Goal: Task Accomplishment & Management: Manage account settings

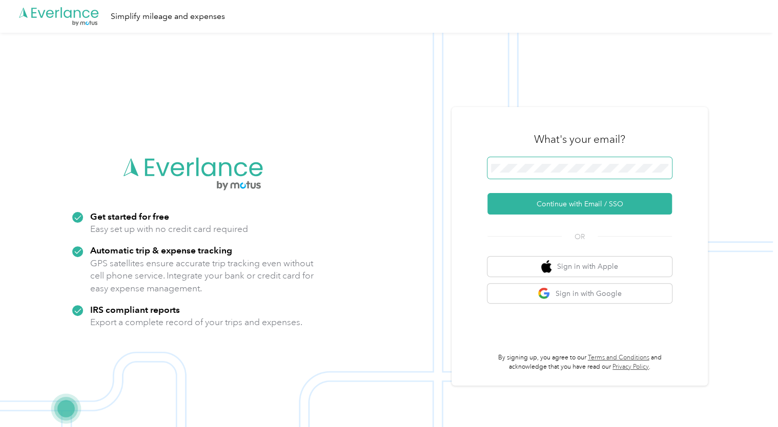
click at [487, 193] on button "Continue with Email / SSO" at bounding box center [579, 204] width 184 height 22
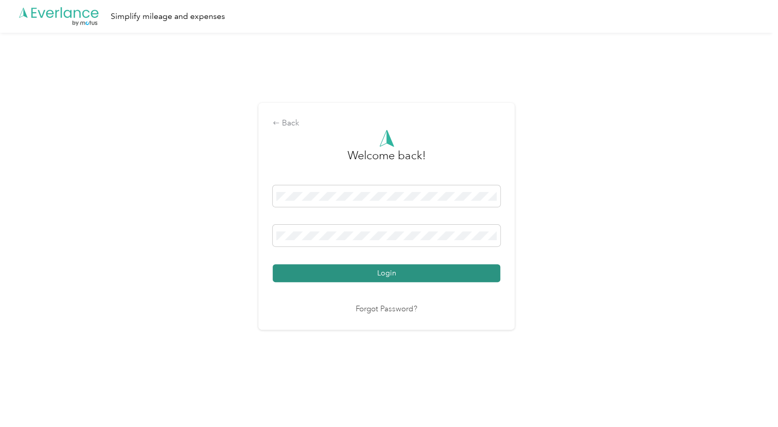
click at [399, 274] on button "Login" at bounding box center [387, 273] width 228 height 18
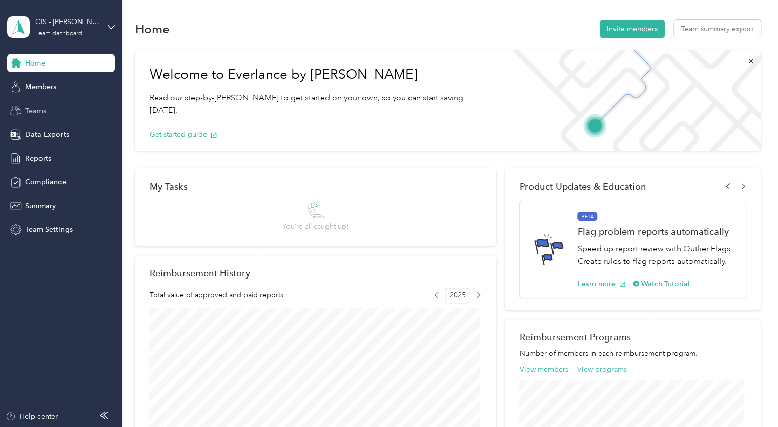
click at [36, 110] on span "Teams" at bounding box center [35, 111] width 21 height 11
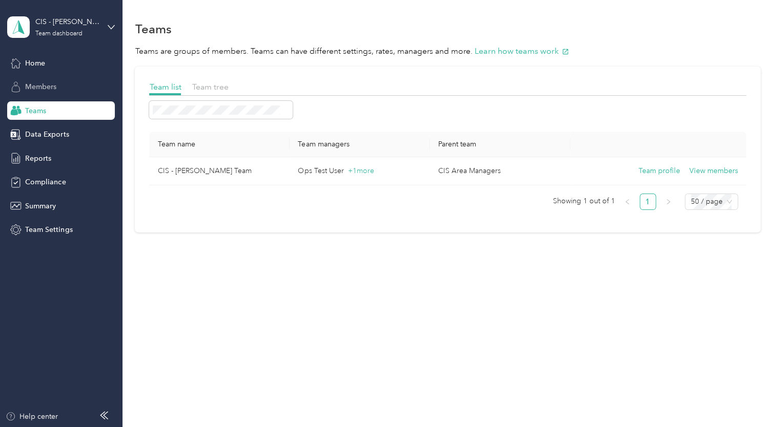
click at [60, 87] on div "Members" at bounding box center [61, 87] width 108 height 18
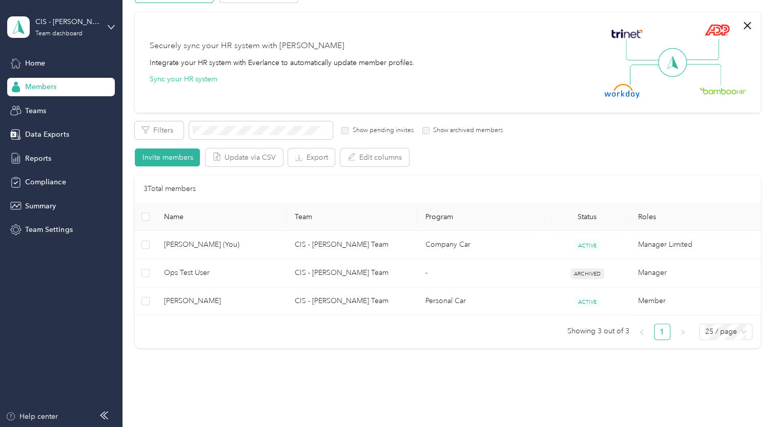
scroll to position [71, 0]
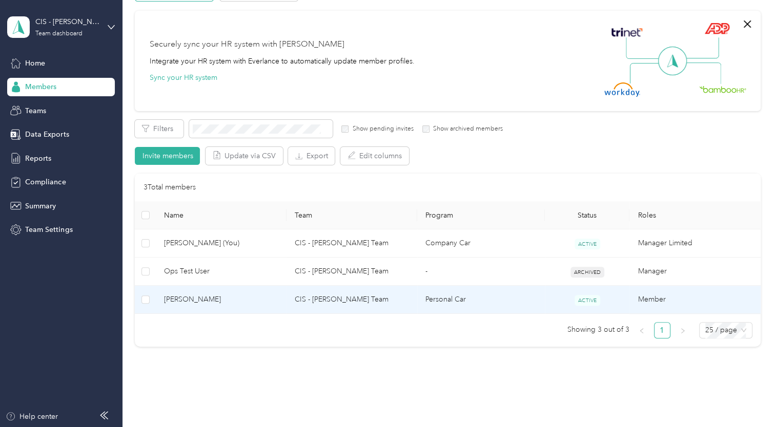
click at [340, 299] on td "CIS - [PERSON_NAME] Team" at bounding box center [351, 300] width 131 height 28
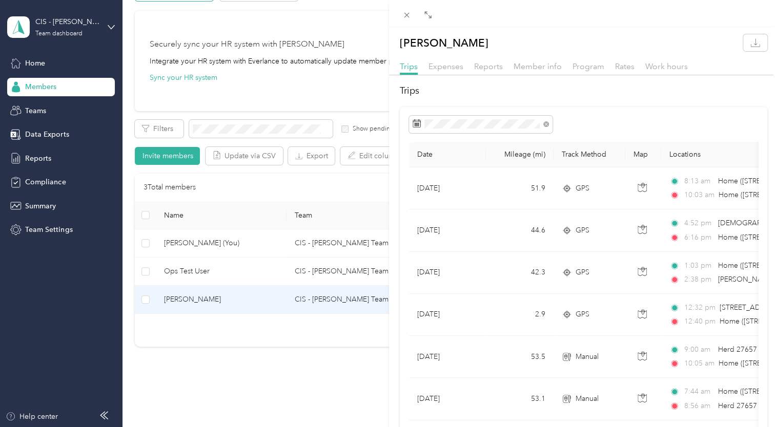
click at [29, 111] on div "[PERSON_NAME] Trips Expenses Reports Member info Program Rates Work hours Trips…" at bounding box center [389, 213] width 778 height 427
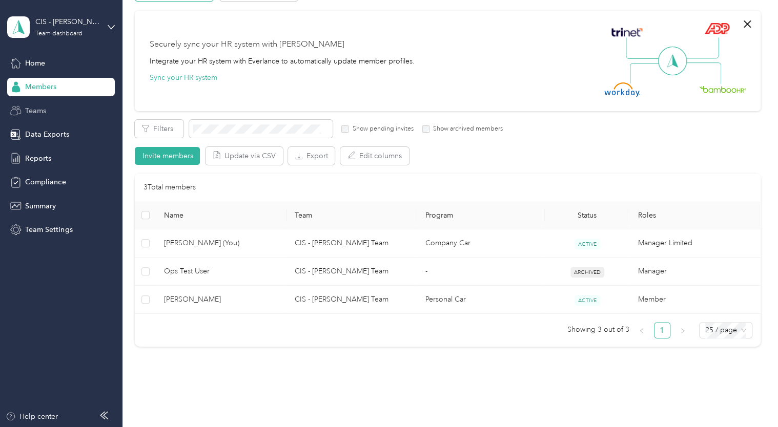
click at [34, 111] on span "Teams" at bounding box center [35, 111] width 21 height 11
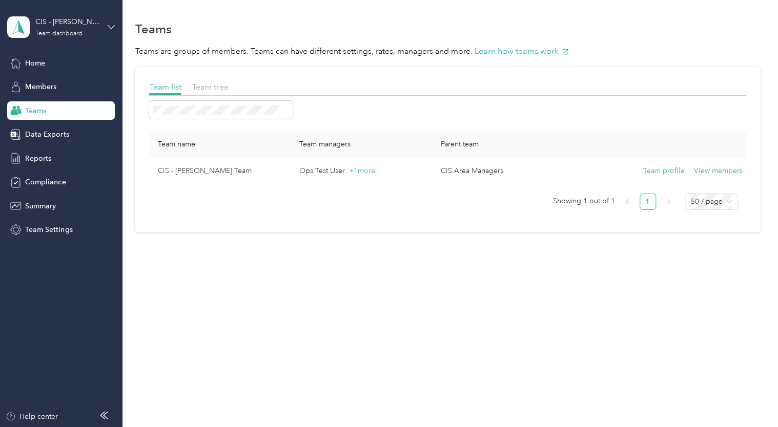
click at [111, 26] on icon at bounding box center [111, 27] width 7 height 7
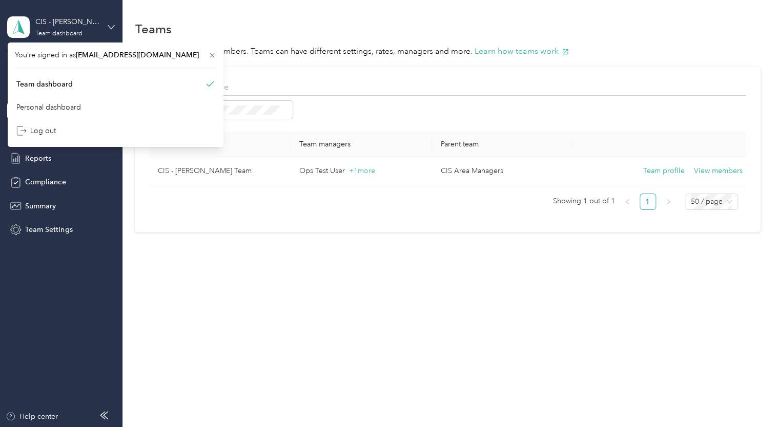
click at [111, 26] on icon at bounding box center [111, 27] width 7 height 7
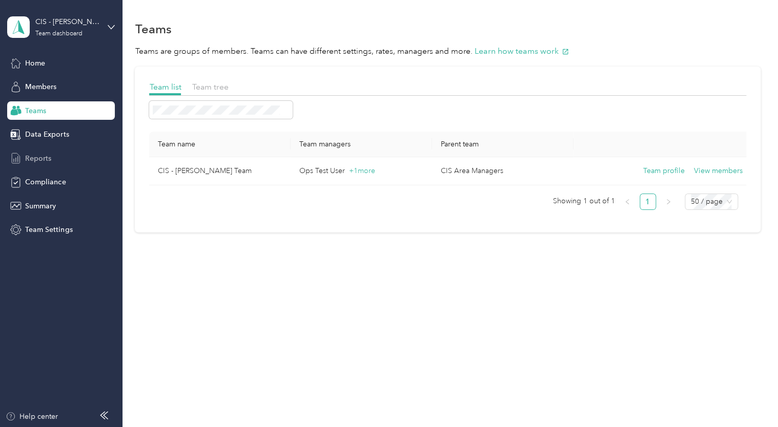
click at [42, 161] on span "Reports" at bounding box center [38, 158] width 26 height 11
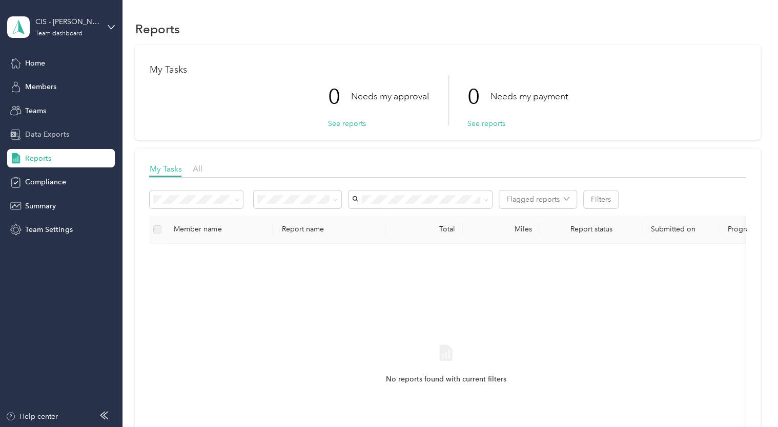
click at [39, 134] on span "Data Exports" at bounding box center [47, 134] width 44 height 11
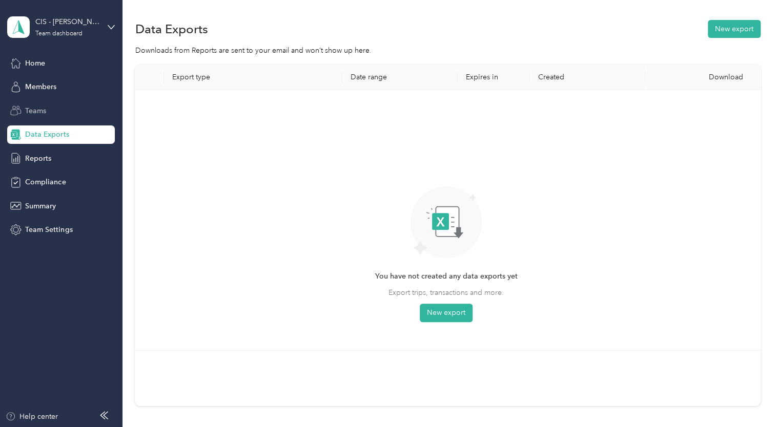
click at [37, 106] on span "Teams" at bounding box center [35, 111] width 21 height 11
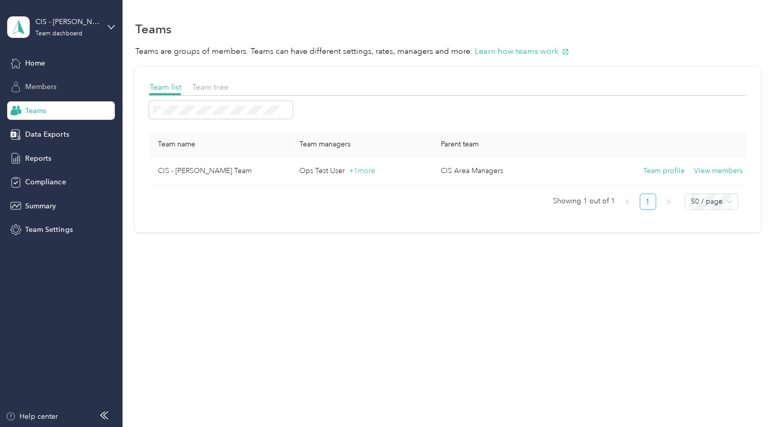
click at [39, 89] on span "Members" at bounding box center [40, 86] width 31 height 11
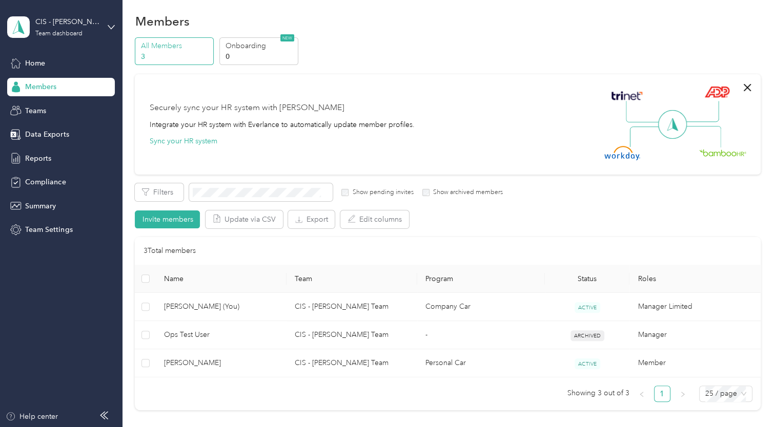
scroll to position [6, 0]
click at [43, 157] on span "Reports" at bounding box center [38, 158] width 26 height 11
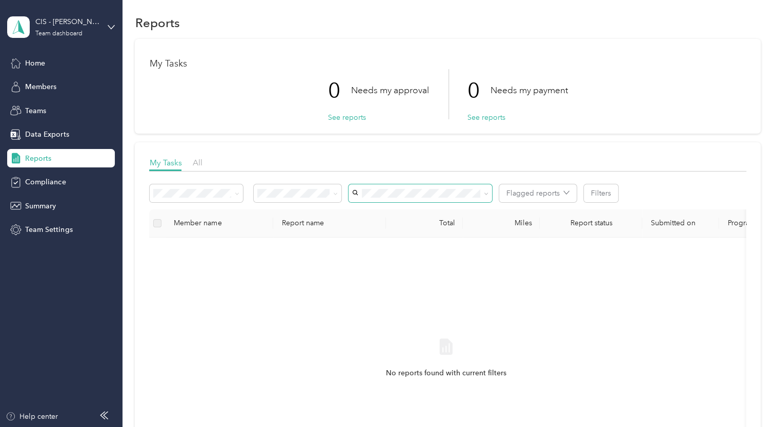
click at [487, 192] on icon at bounding box center [486, 194] width 5 height 5
click at [396, 230] on span "[PERSON_NAME]" at bounding box center [384, 229] width 57 height 9
